Goal: Transaction & Acquisition: Purchase product/service

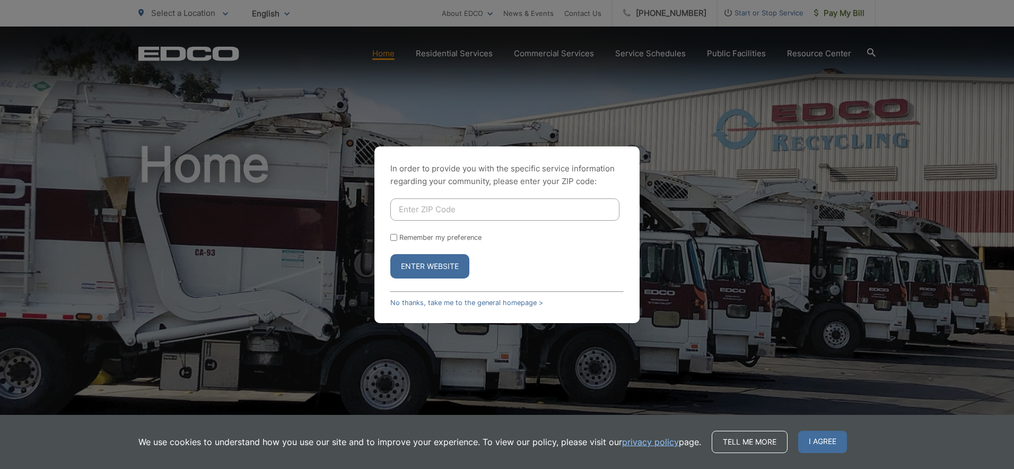
click at [415, 211] on input "Enter ZIP Code" at bounding box center [504, 209] width 229 height 22
type input "92078"
click at [392, 238] on input "Remember my preference" at bounding box center [393, 237] width 7 height 7
checkbox input "true"
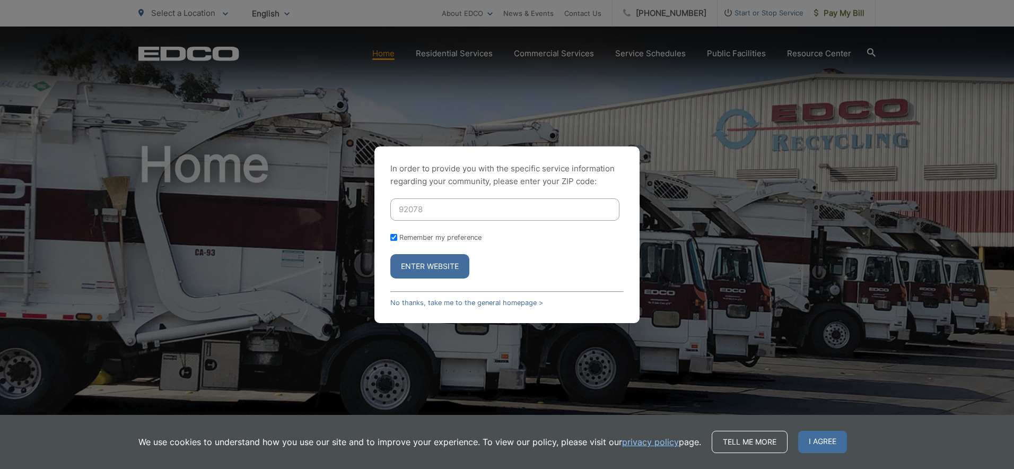
click at [412, 264] on button "Enter Website" at bounding box center [429, 266] width 79 height 24
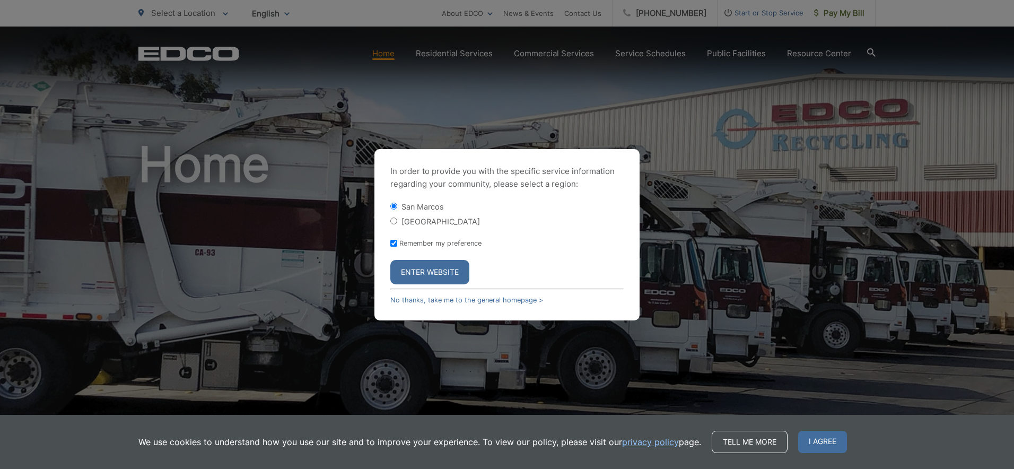
click at [415, 271] on button "Enter Website" at bounding box center [429, 272] width 79 height 24
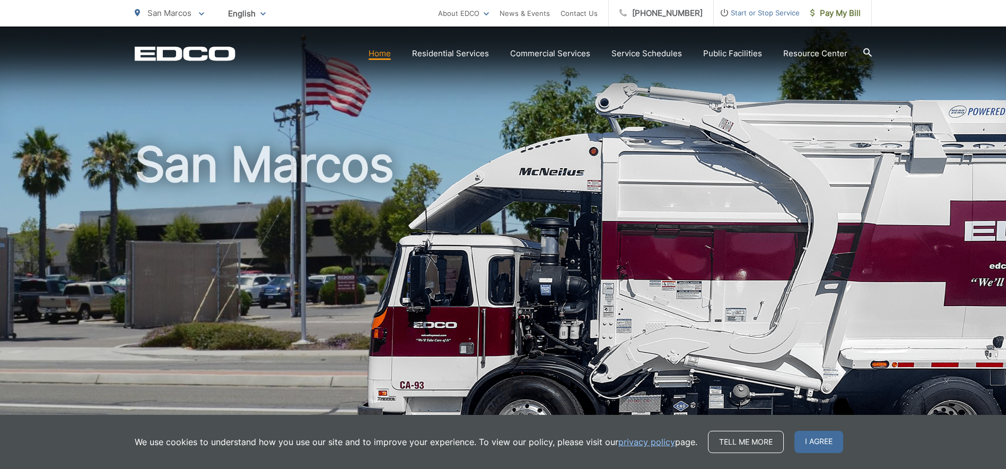
click at [384, 53] on link "Home" at bounding box center [379, 53] width 22 height 13
click at [832, 12] on span "Pay My Bill" at bounding box center [835, 13] width 50 height 13
